Goal: Find specific page/section: Find specific page/section

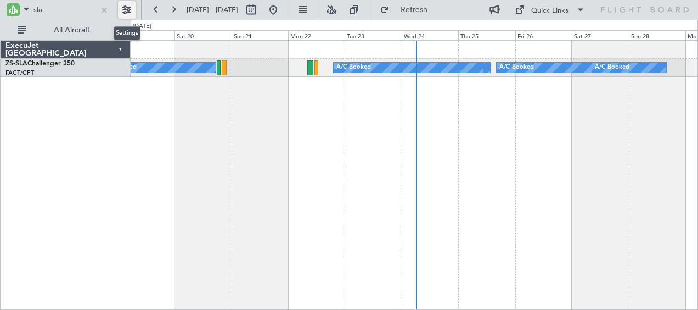
click at [128, 11] on button at bounding box center [127, 10] width 18 height 18
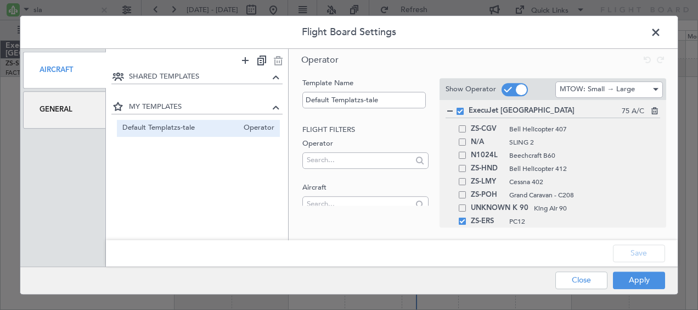
click at [67, 116] on div "General" at bounding box center [64, 109] width 83 height 37
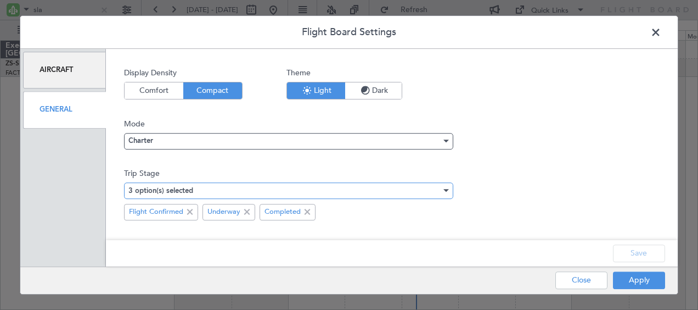
click at [266, 189] on div "3 option(s) selected" at bounding box center [284, 190] width 313 height 16
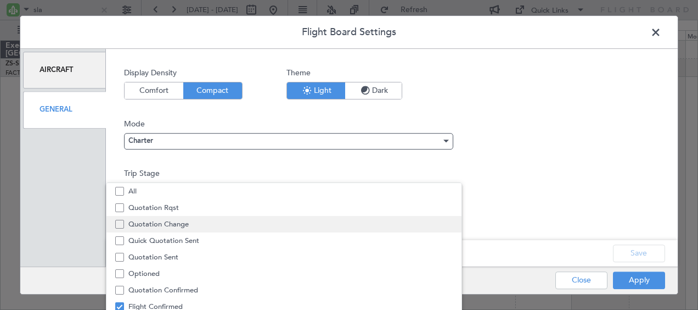
scroll to position [33, 0]
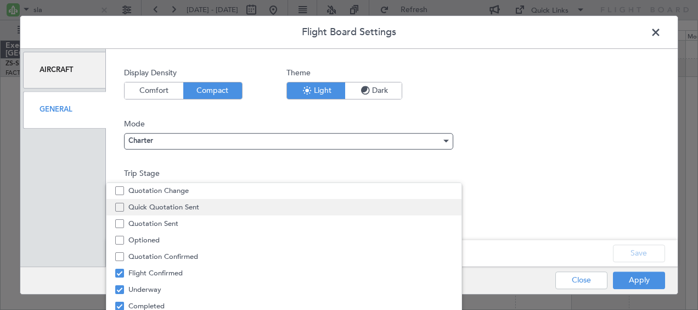
click at [216, 206] on span "Quick Quotation Sent" at bounding box center [290, 207] width 324 height 16
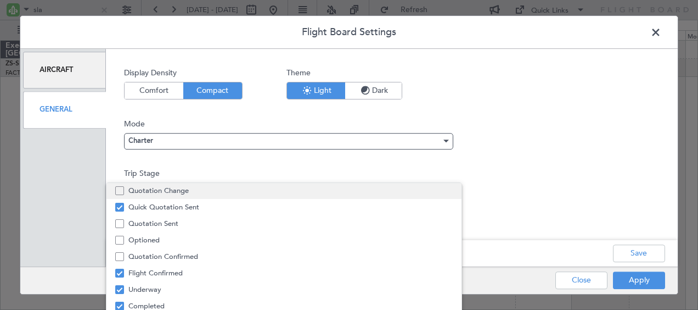
click at [260, 191] on span "Quotation Change" at bounding box center [290, 190] width 324 height 16
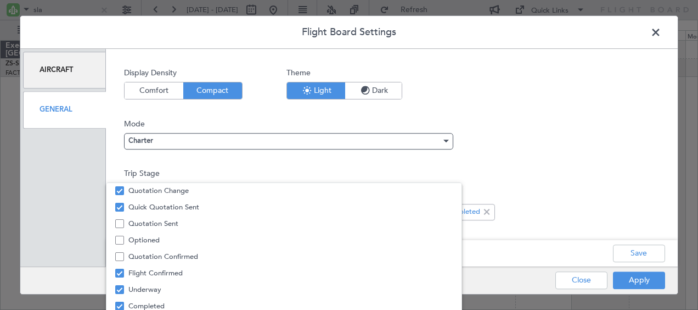
click at [655, 255] on div at bounding box center [349, 155] width 698 height 310
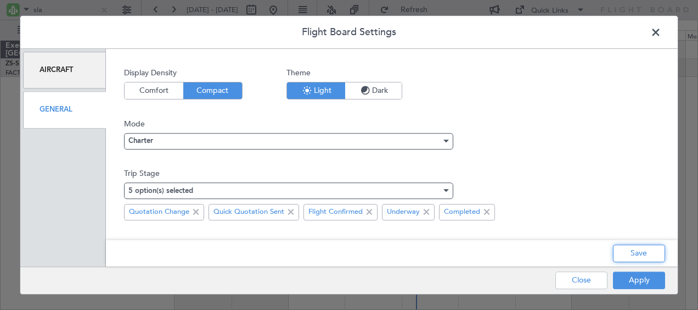
click at [655, 255] on button "Save" at bounding box center [639, 253] width 52 height 18
click at [638, 280] on button "Apply" at bounding box center [639, 280] width 52 height 18
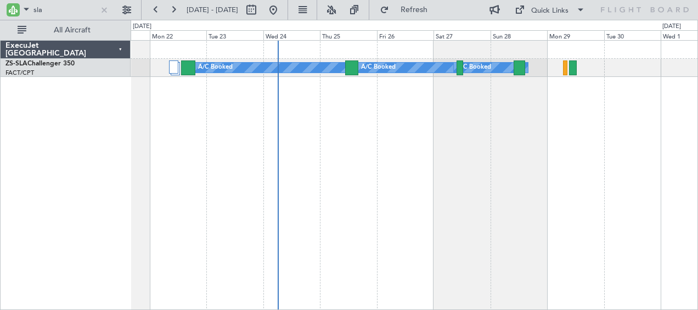
click at [523, 139] on div "A/C Booked A/C Booked A/C Booked A/C Booked A/C Booked A/C Booked A/C Booked A/…" at bounding box center [415, 175] width 568 height 270
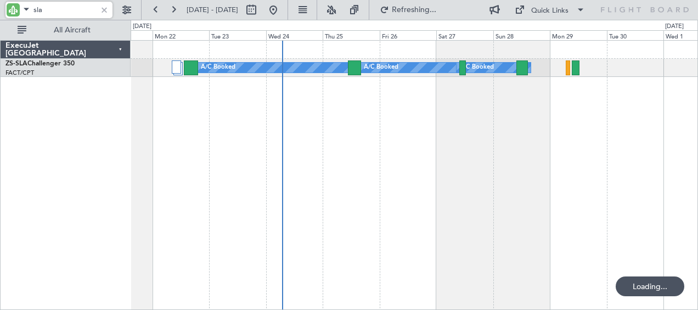
click at [38, 11] on input "sla" at bounding box center [64, 10] width 63 height 16
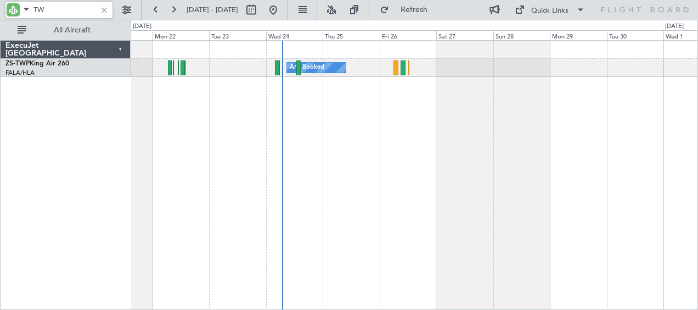
type input "T"
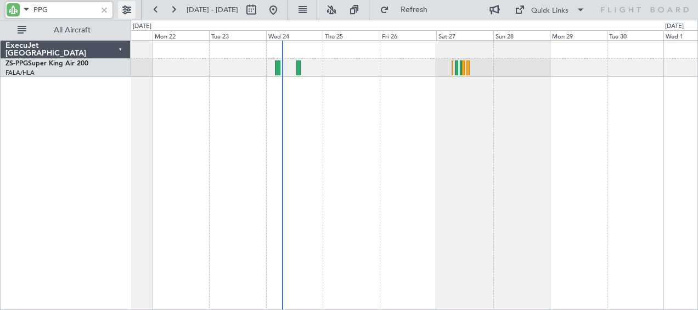
type input "PPG"
click at [122, 13] on button at bounding box center [127, 10] width 18 height 18
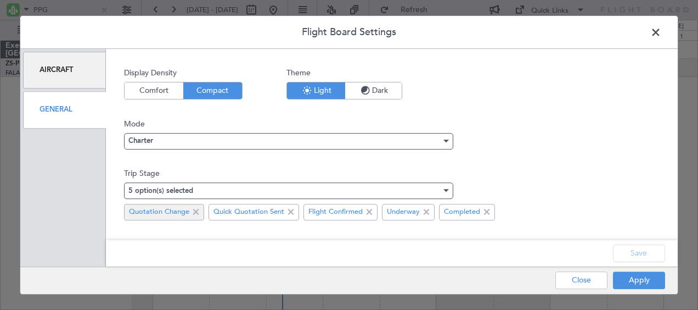
click at [194, 212] on span at bounding box center [195, 211] width 13 height 13
click at [203, 207] on span at bounding box center [206, 211] width 13 height 13
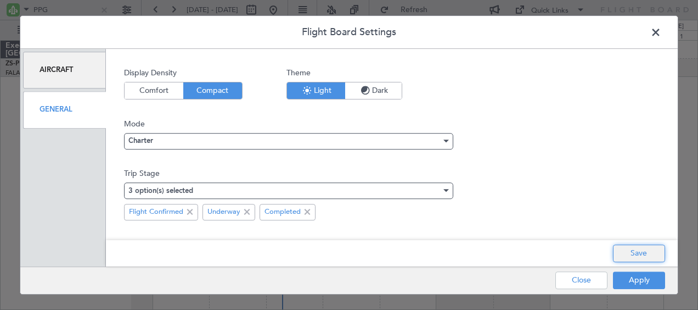
click at [646, 258] on button "Save" at bounding box center [639, 253] width 52 height 18
click at [644, 278] on button "Apply" at bounding box center [639, 280] width 52 height 18
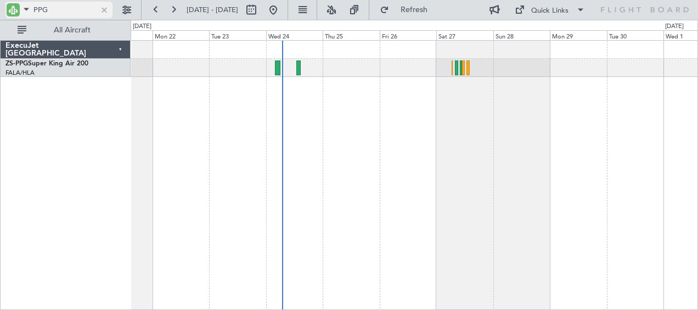
click at [103, 9] on div at bounding box center [104, 10] width 12 height 12
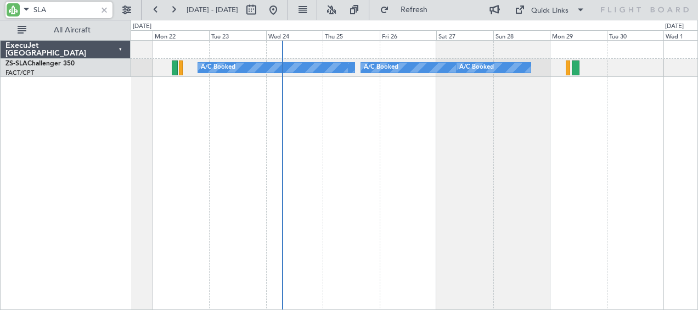
type input "SLA"
